Goal: Information Seeking & Learning: Learn about a topic

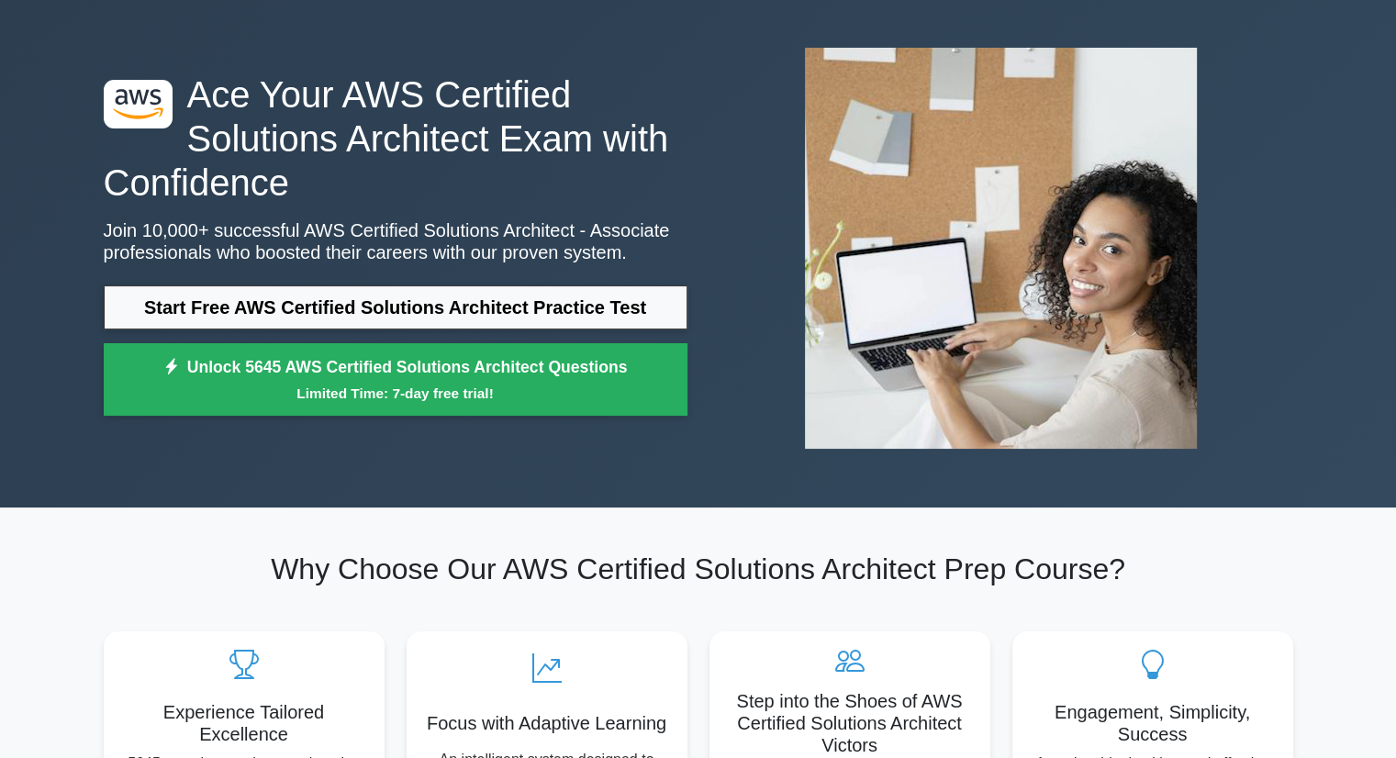
scroll to position [70, 0]
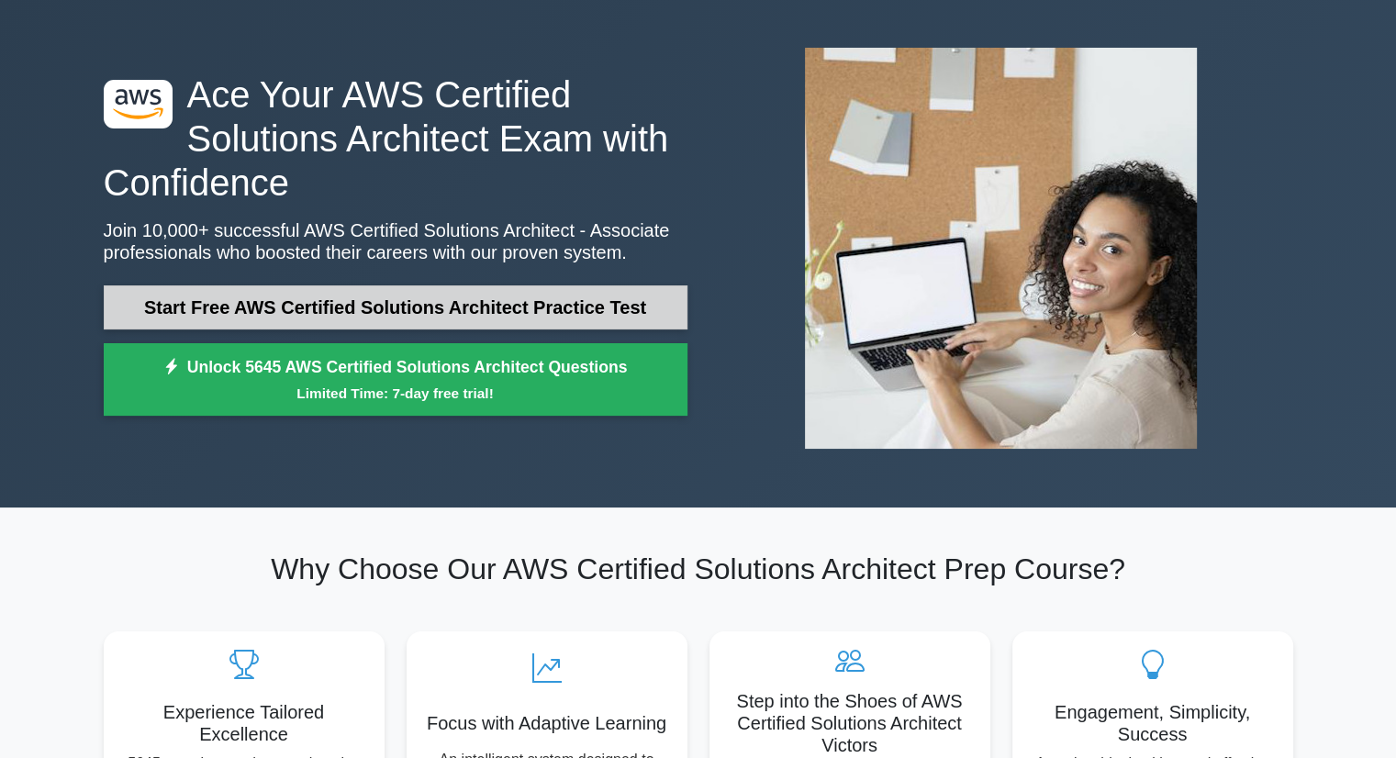
click at [482, 309] on link "Start Free AWS Certified Solutions Architect Practice Test" at bounding box center [396, 308] width 584 height 44
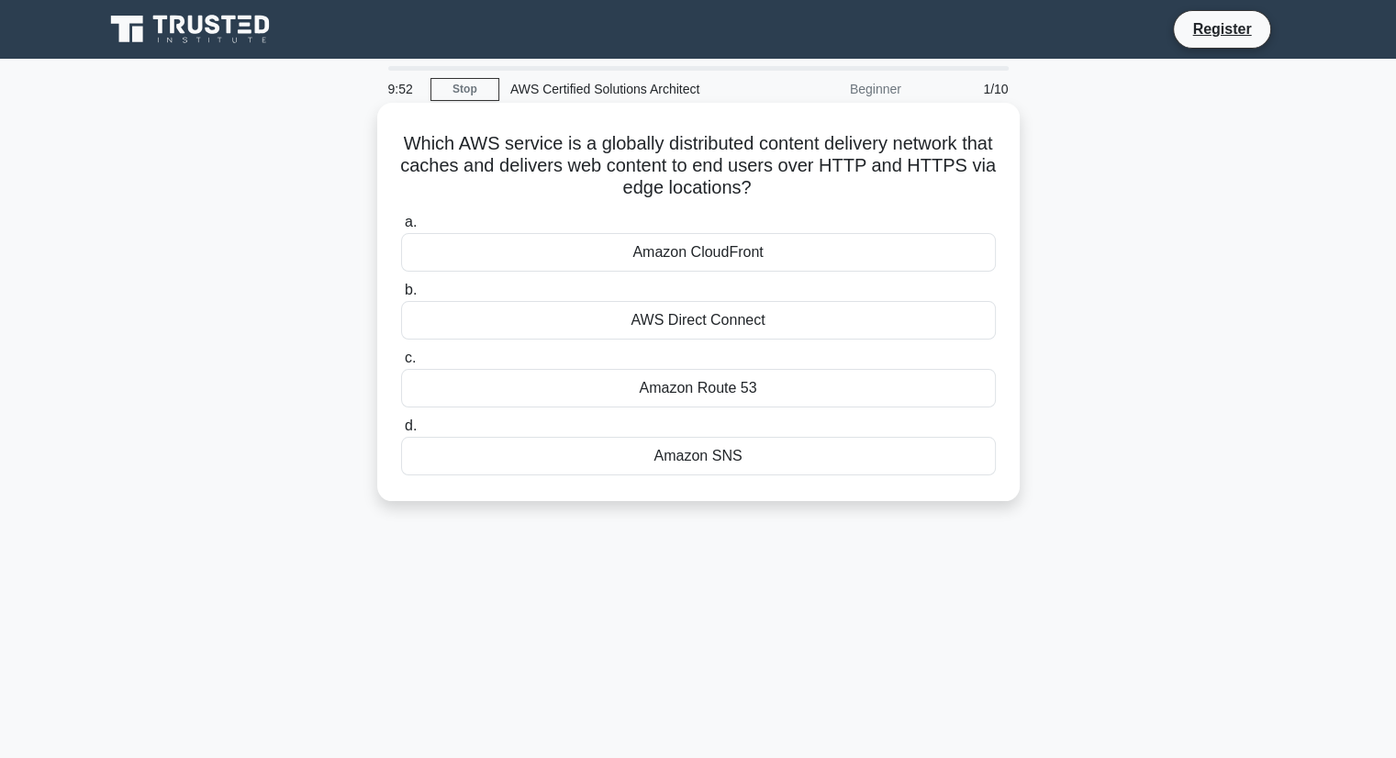
click at [738, 250] on div "Amazon CloudFront" at bounding box center [698, 252] width 595 height 39
click at [401, 229] on input "a. Amazon CloudFront" at bounding box center [401, 223] width 0 height 12
